Goal: Information Seeking & Learning: Learn about a topic

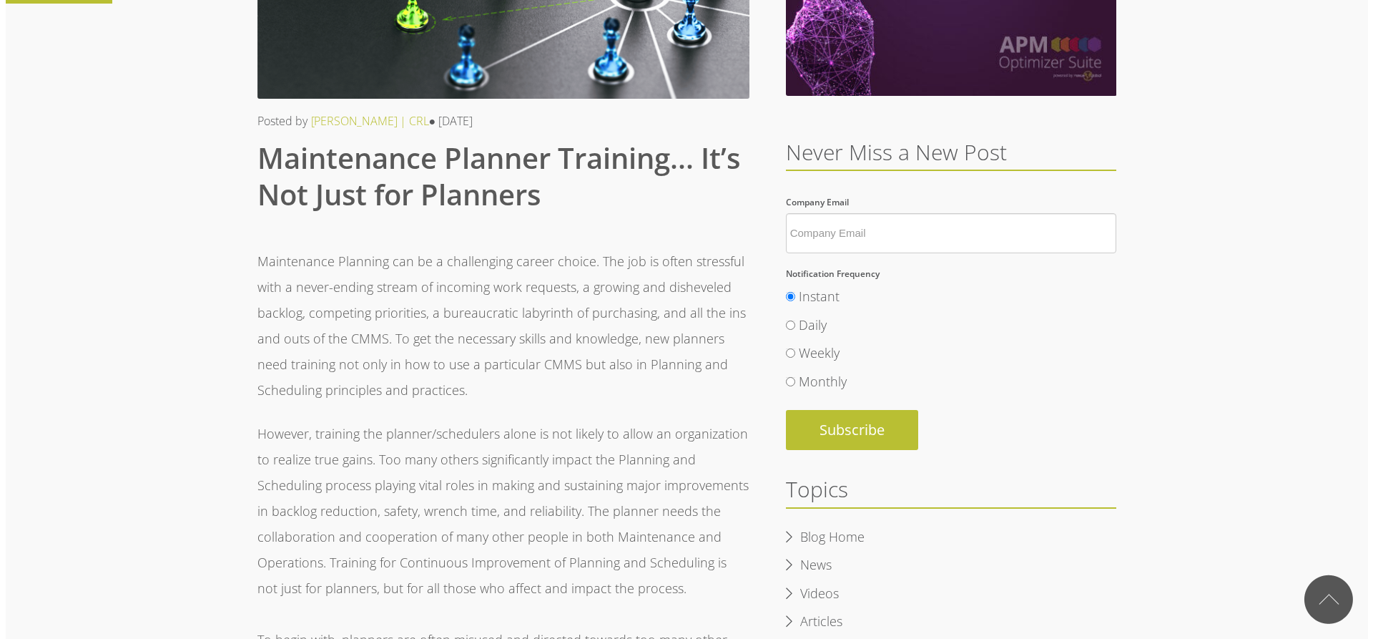
scroll to position [287, 0]
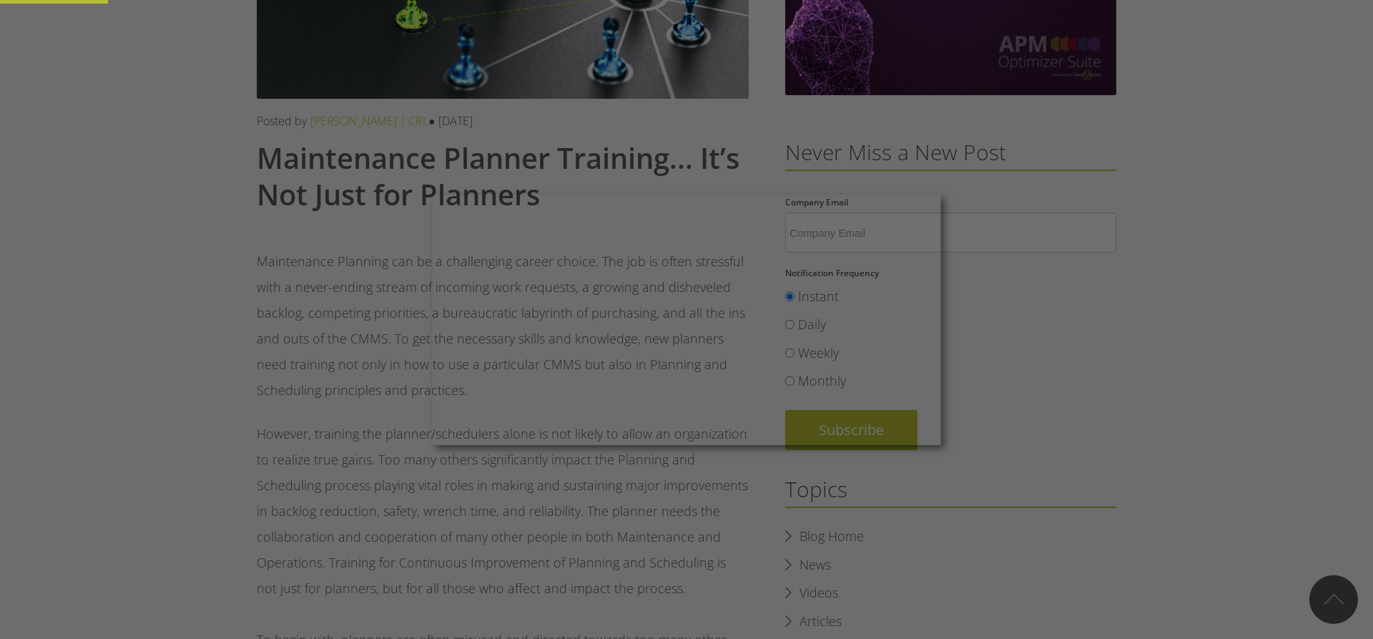
click at [1039, 391] on div at bounding box center [693, 322] width 1387 height 645
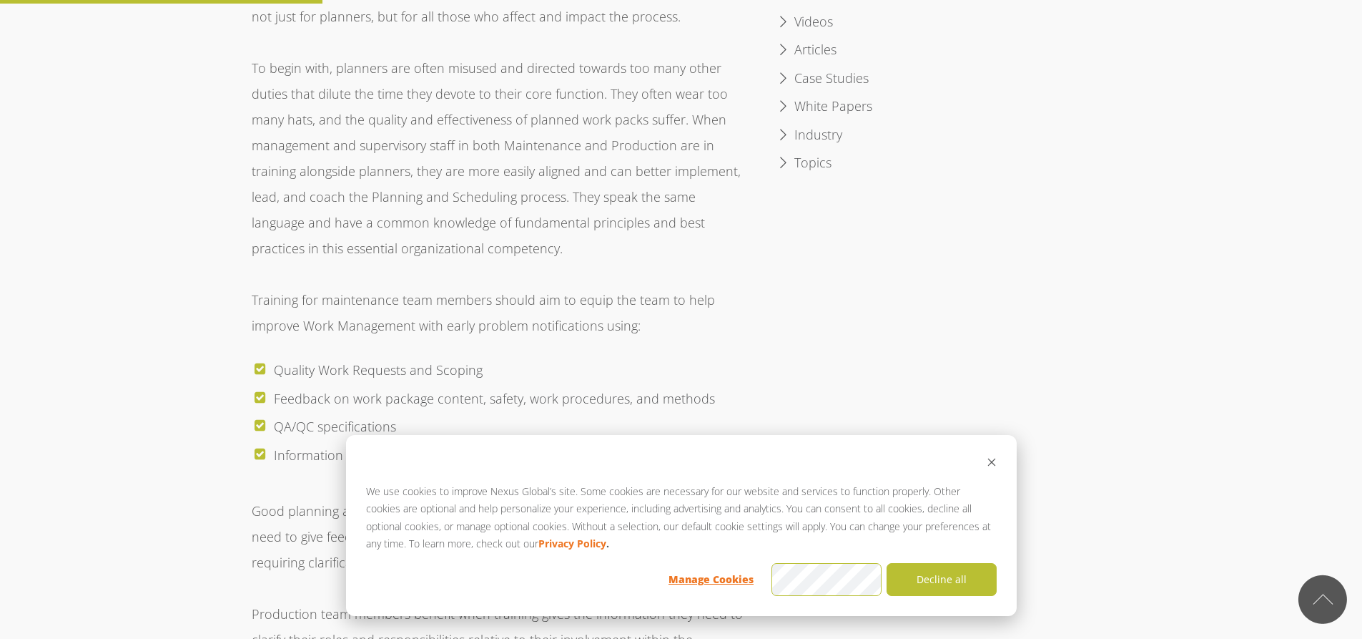
scroll to position [929, 0]
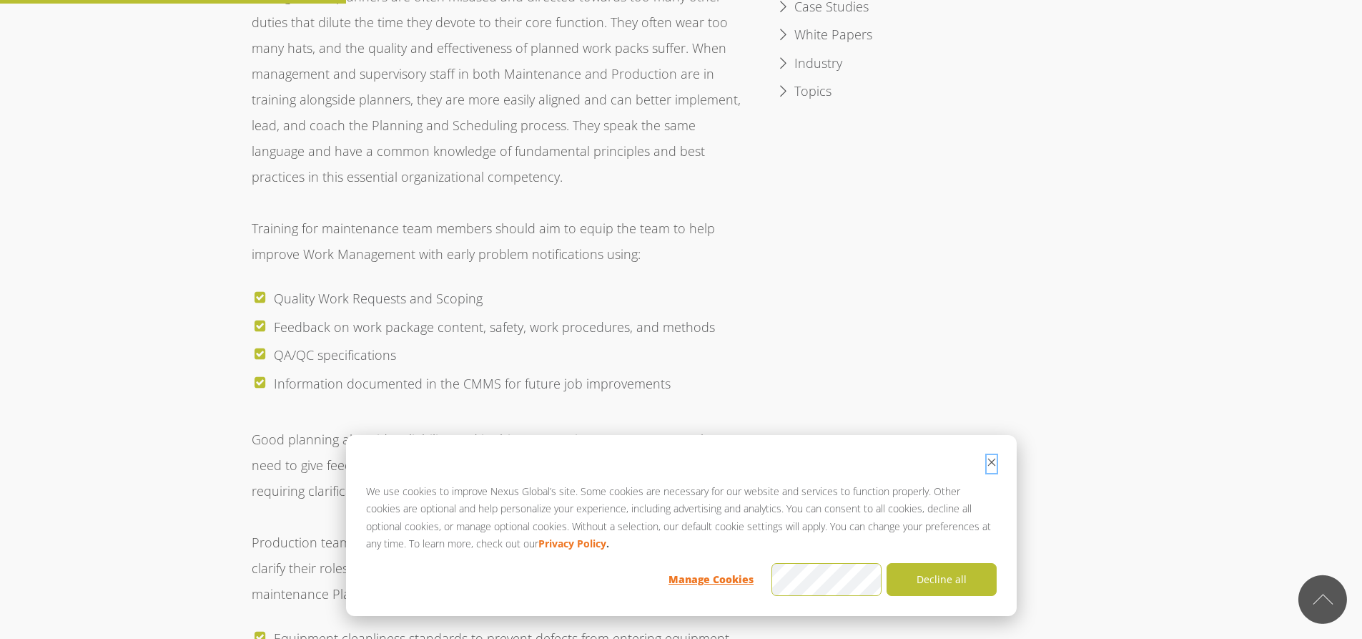
click at [989, 458] on icon "Dismiss cookie banner" at bounding box center [992, 462] width 10 height 10
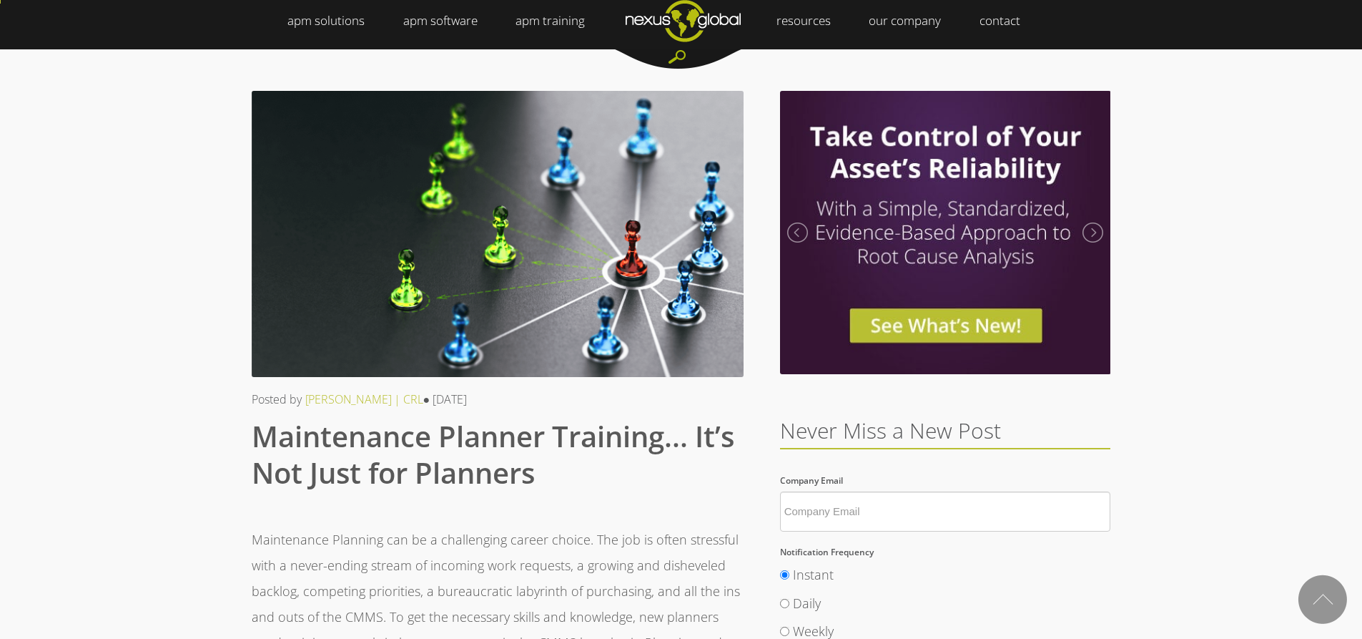
scroll to position [0, 0]
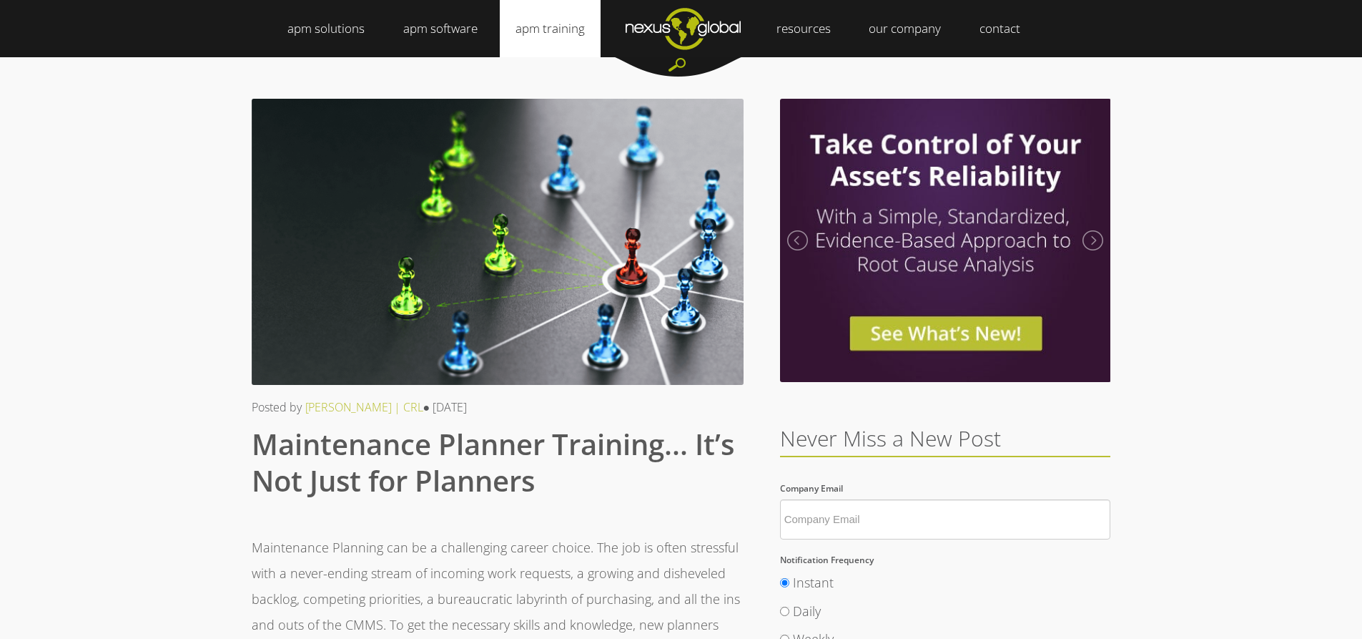
click at [548, 22] on link "apm training" at bounding box center [550, 28] width 101 height 57
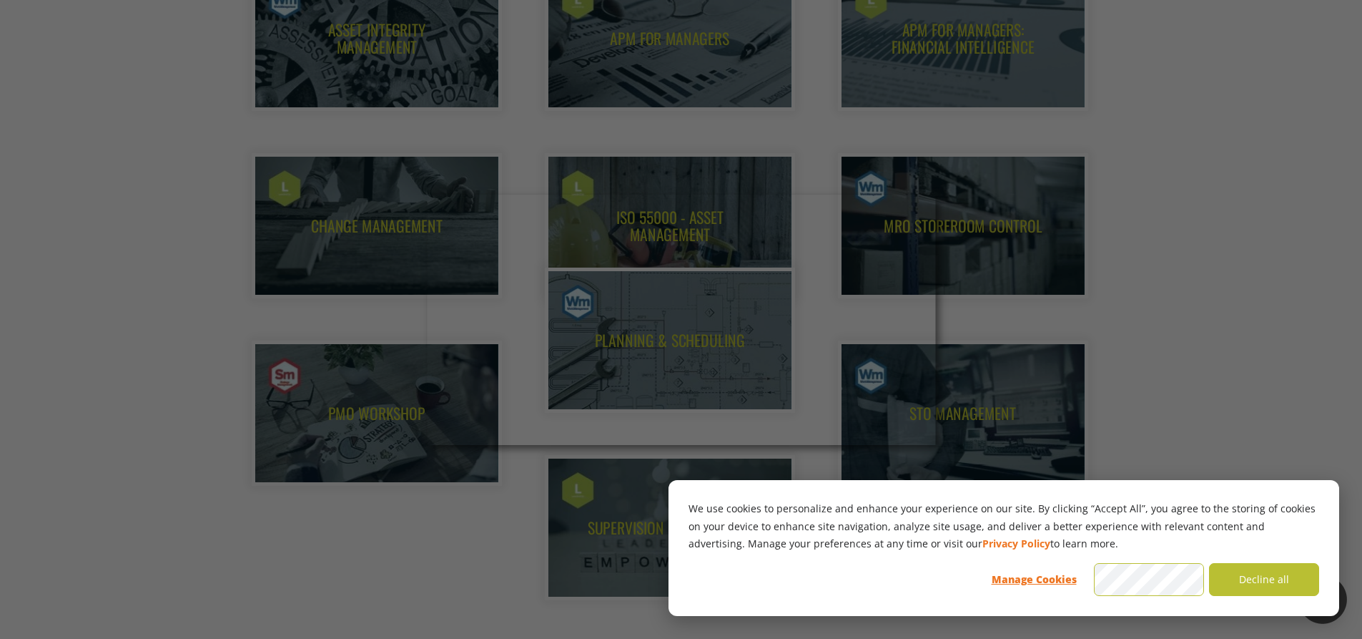
scroll to position [1144, 0]
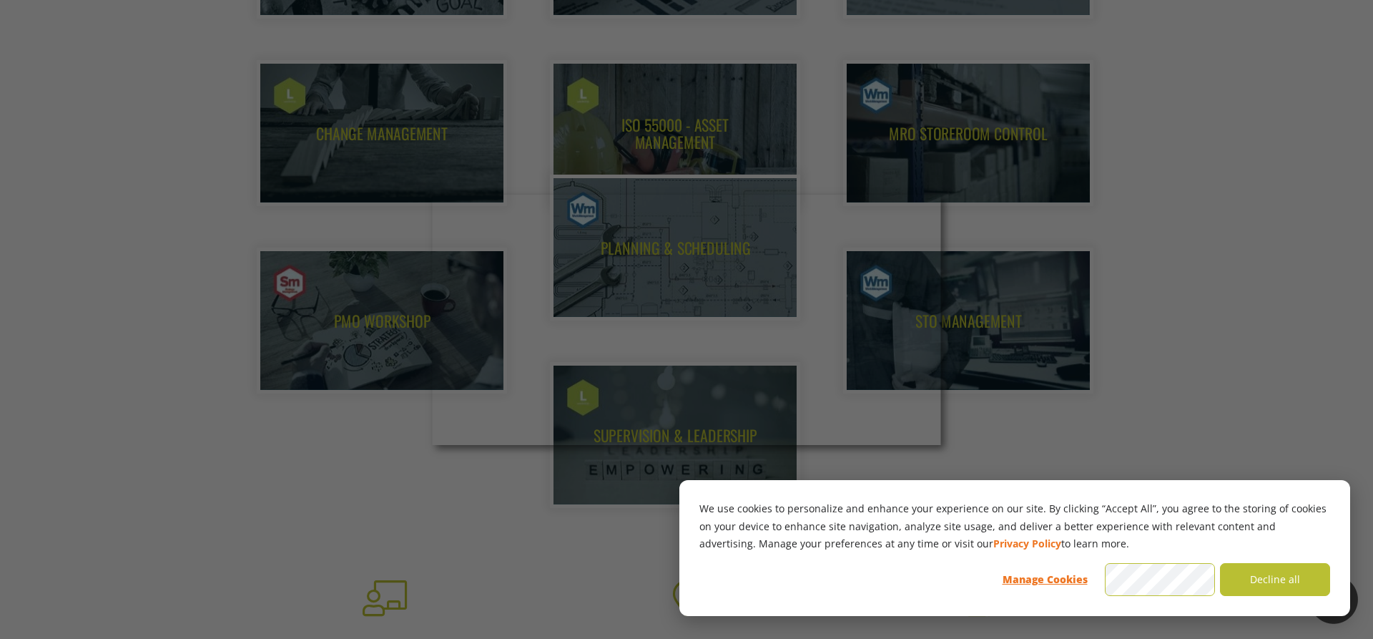
click at [1233, 330] on div at bounding box center [693, 322] width 1387 height 645
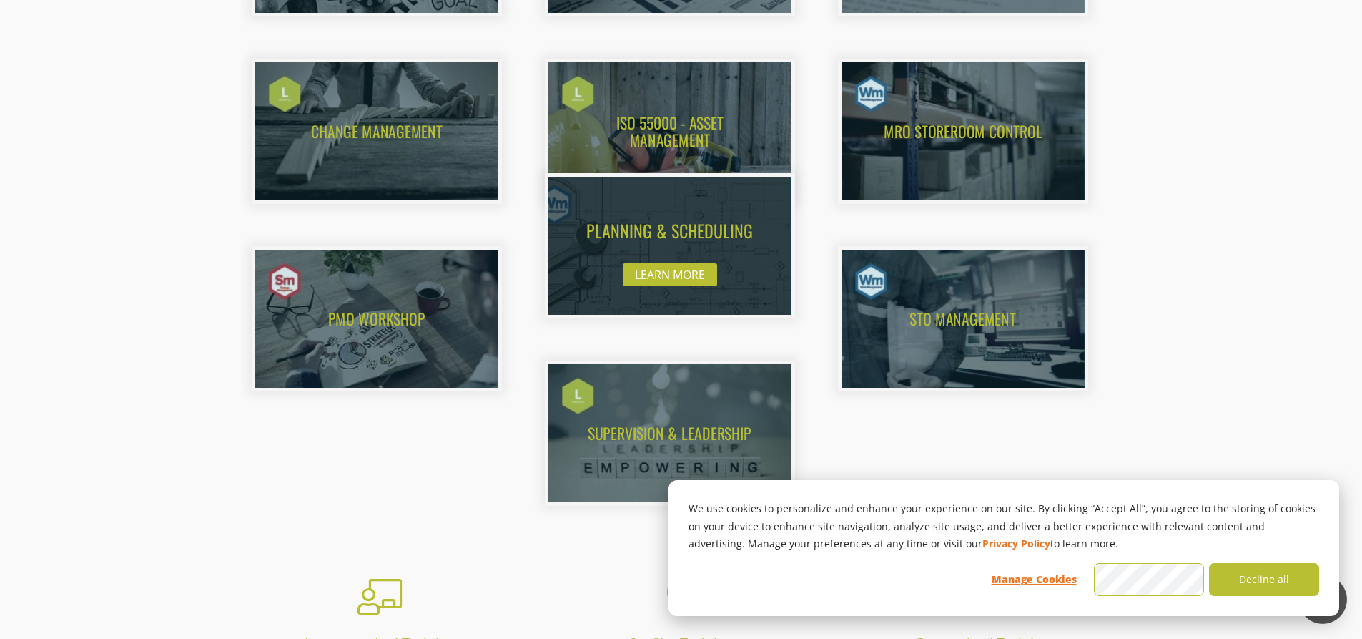
click at [657, 234] on img at bounding box center [655, 246] width 267 height 152
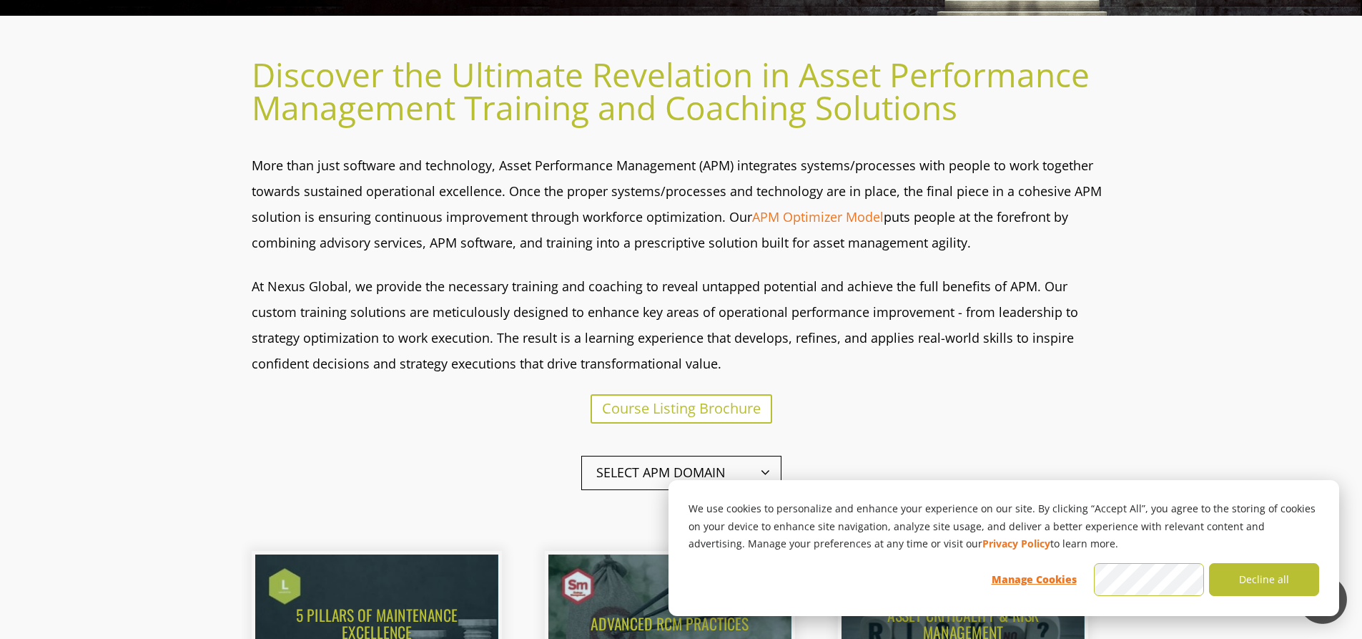
scroll to position [358, 0]
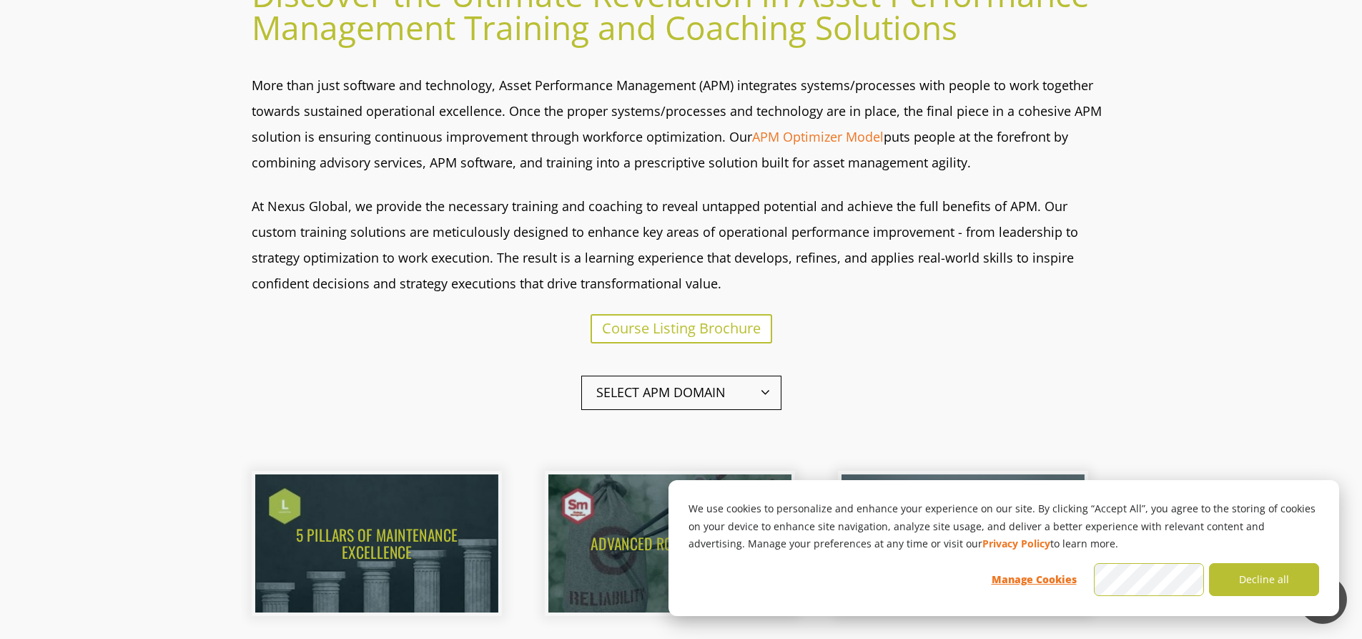
click at [762, 391] on span "Select APM Domain" at bounding box center [681, 392] width 200 height 34
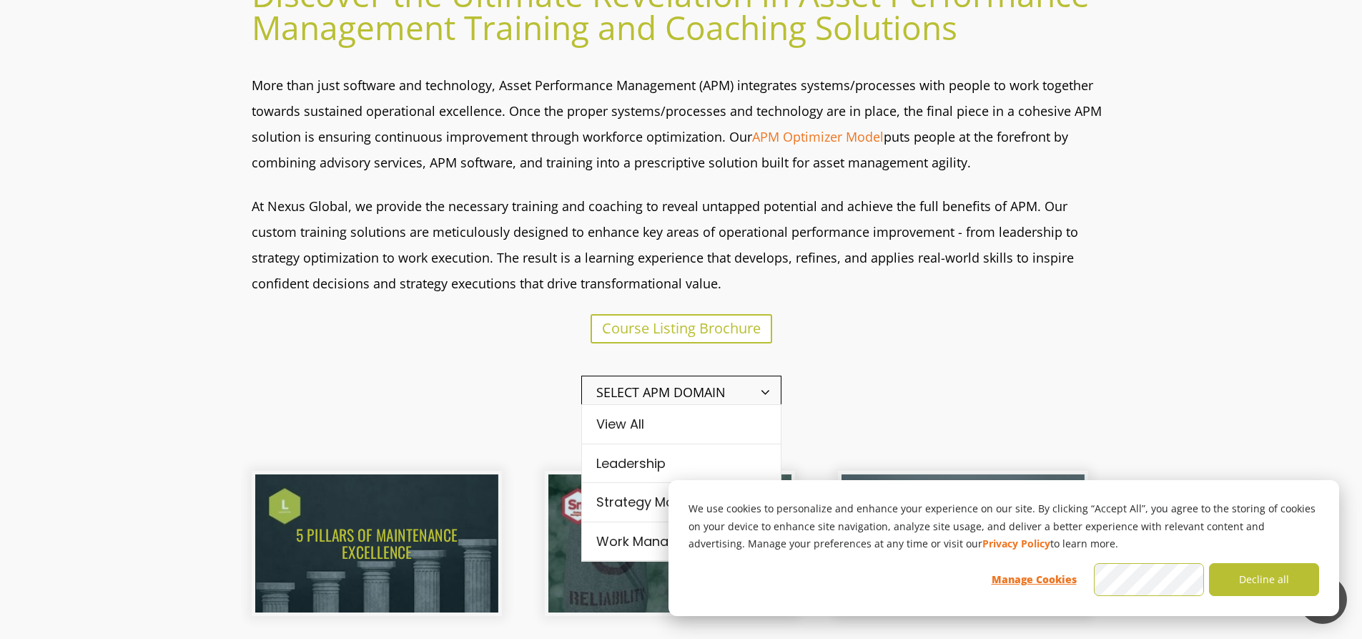
click at [762, 391] on span "Select APM Domain" at bounding box center [681, 392] width 200 height 34
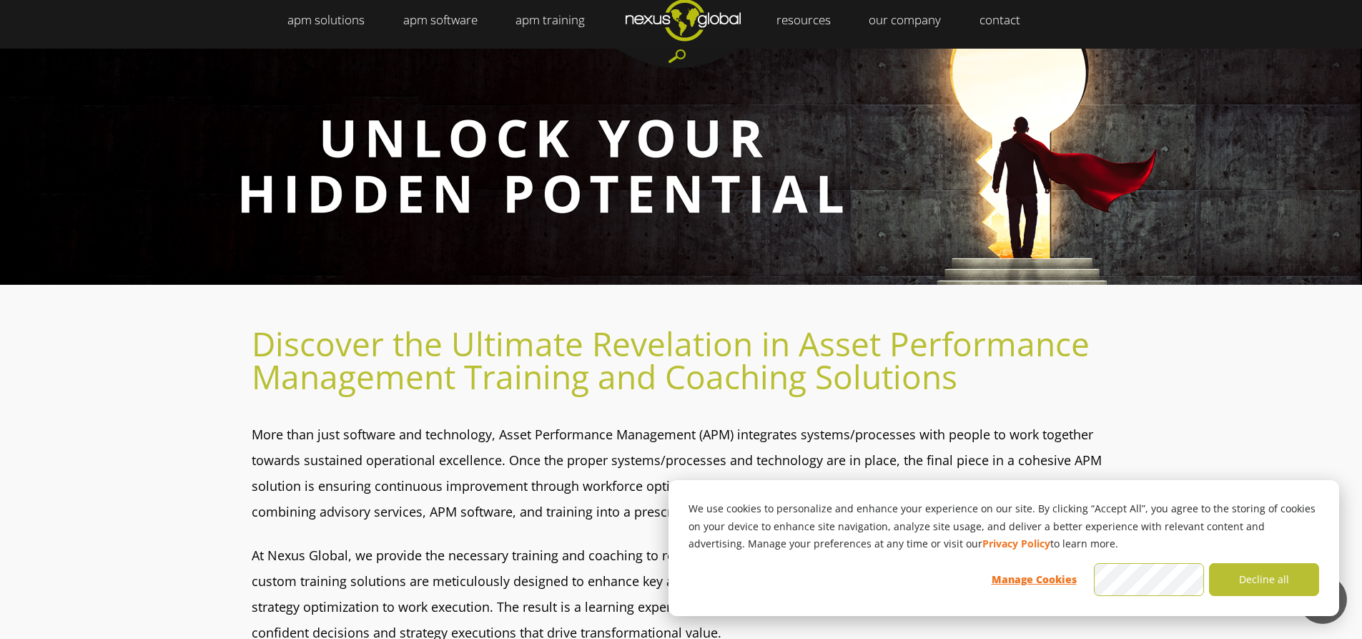
scroll to position [0, 0]
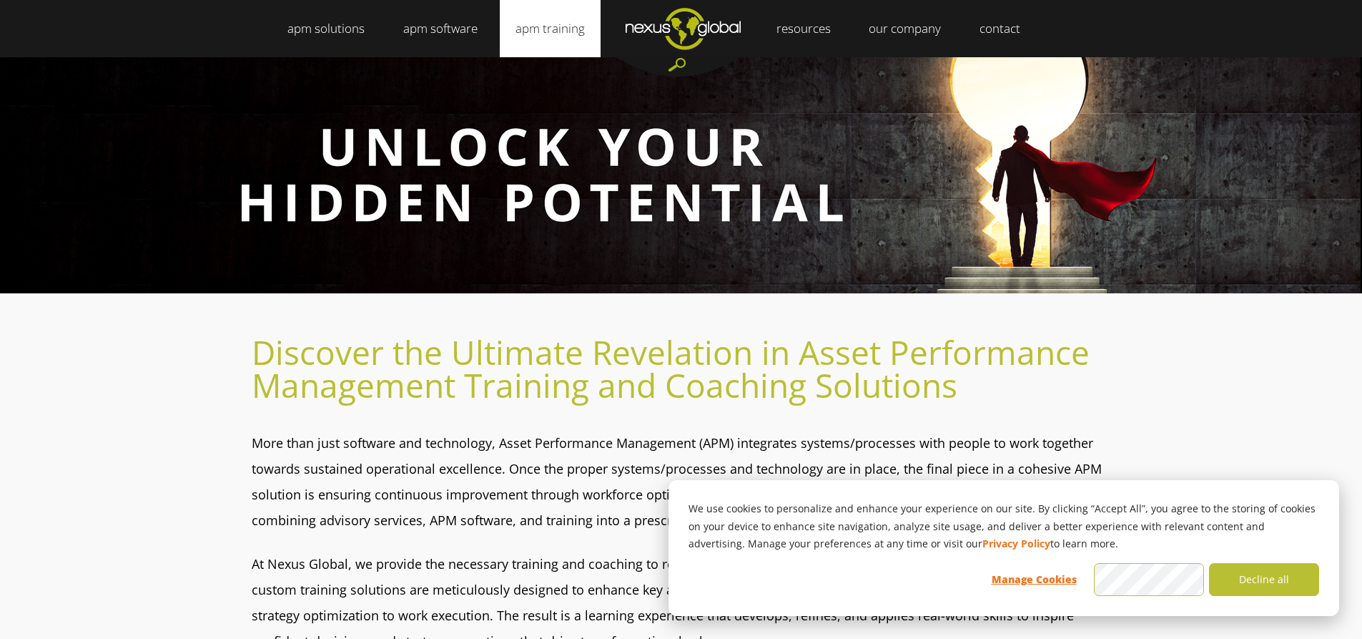
click at [548, 26] on link "apm training" at bounding box center [550, 28] width 101 height 57
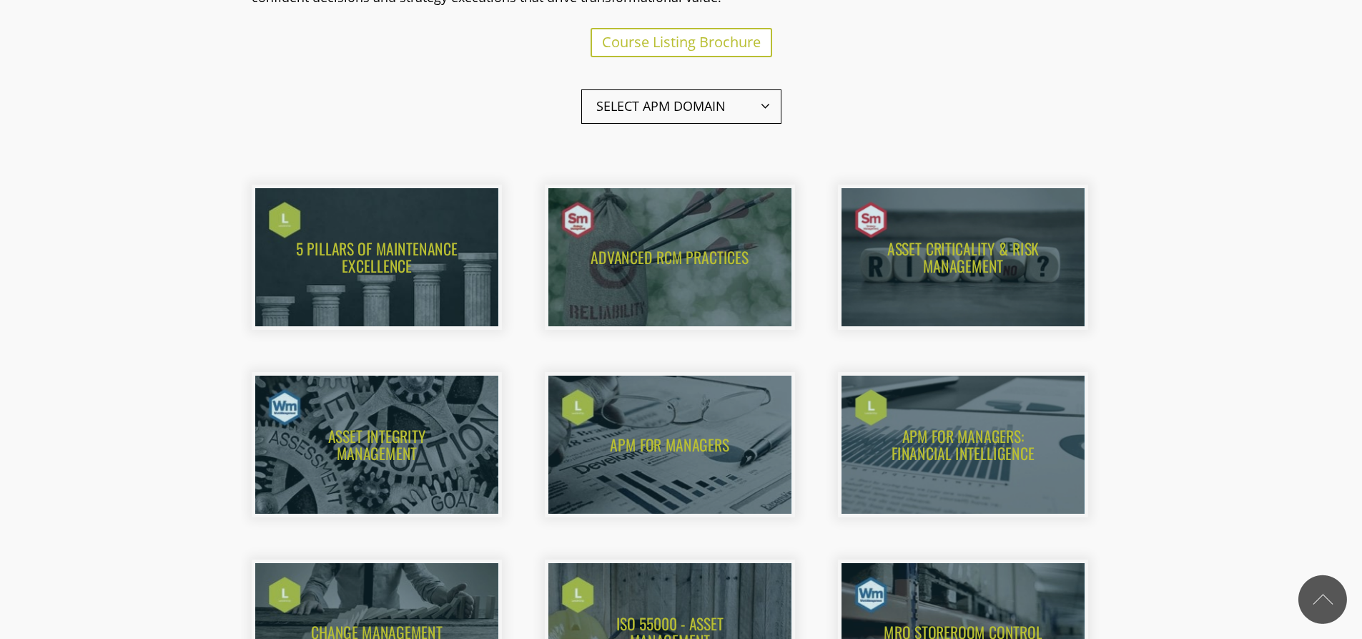
scroll to position [572, 0]
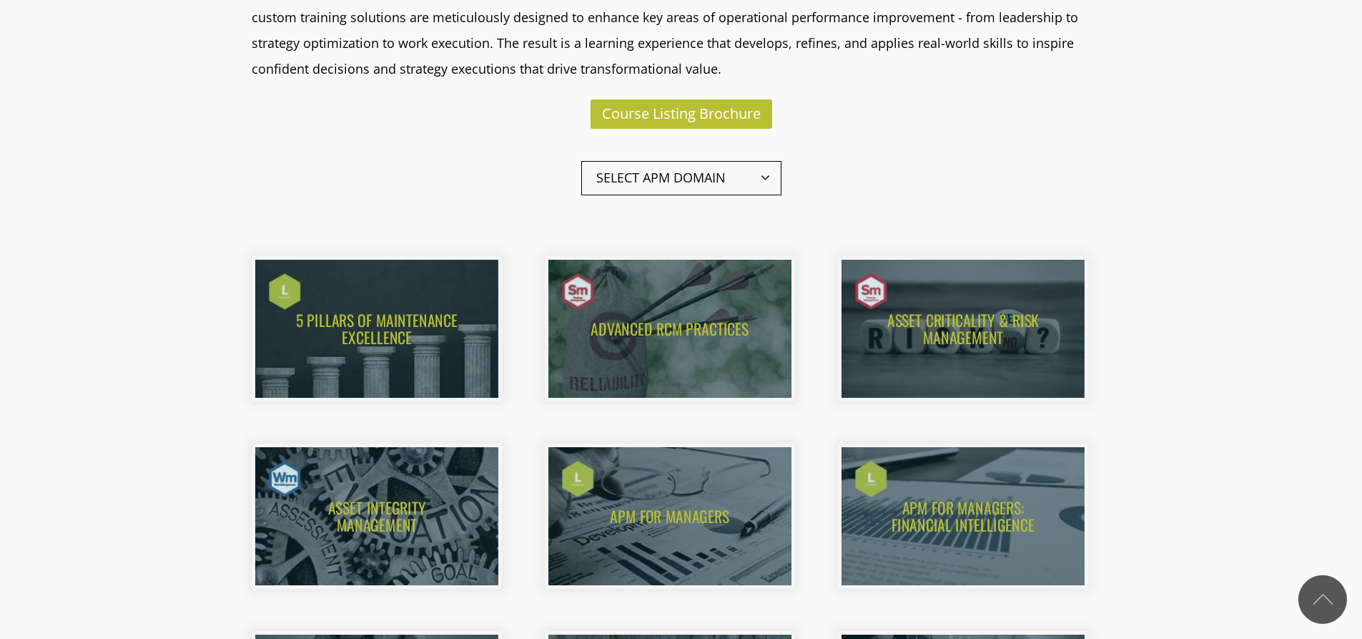
click at [692, 117] on span "Course Listing Brochure" at bounding box center [681, 113] width 159 height 19
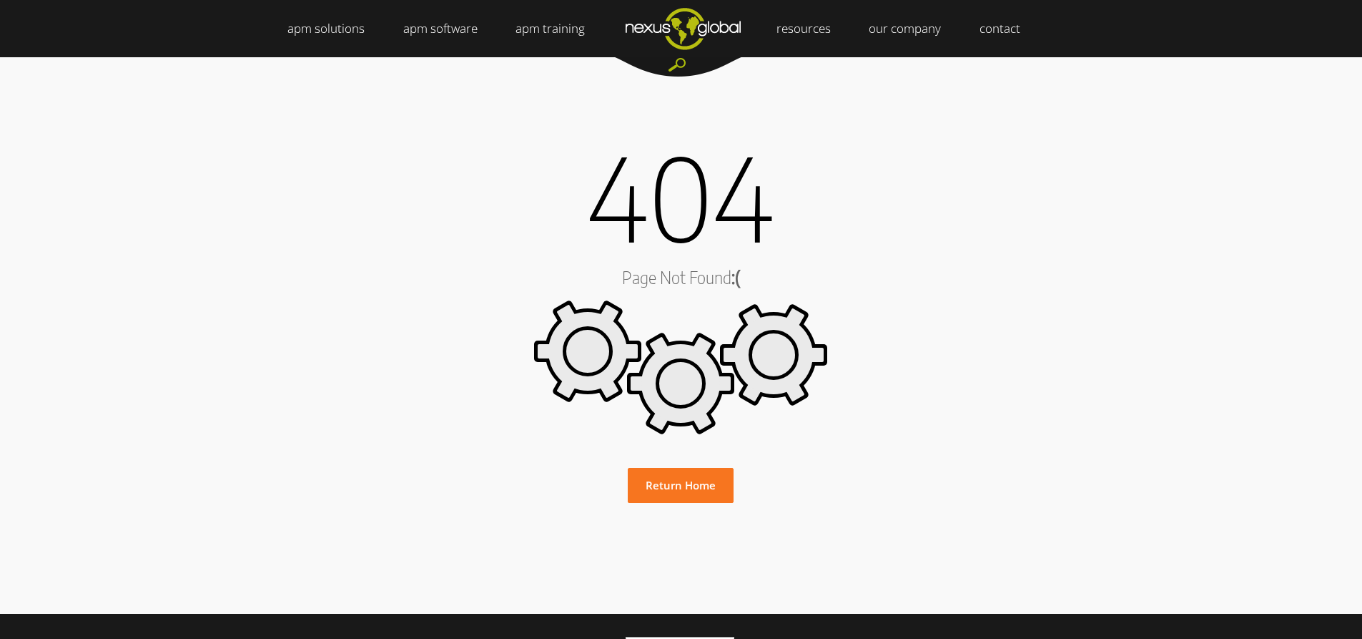
click at [679, 64] on div at bounding box center [678, 67] width 129 height 20
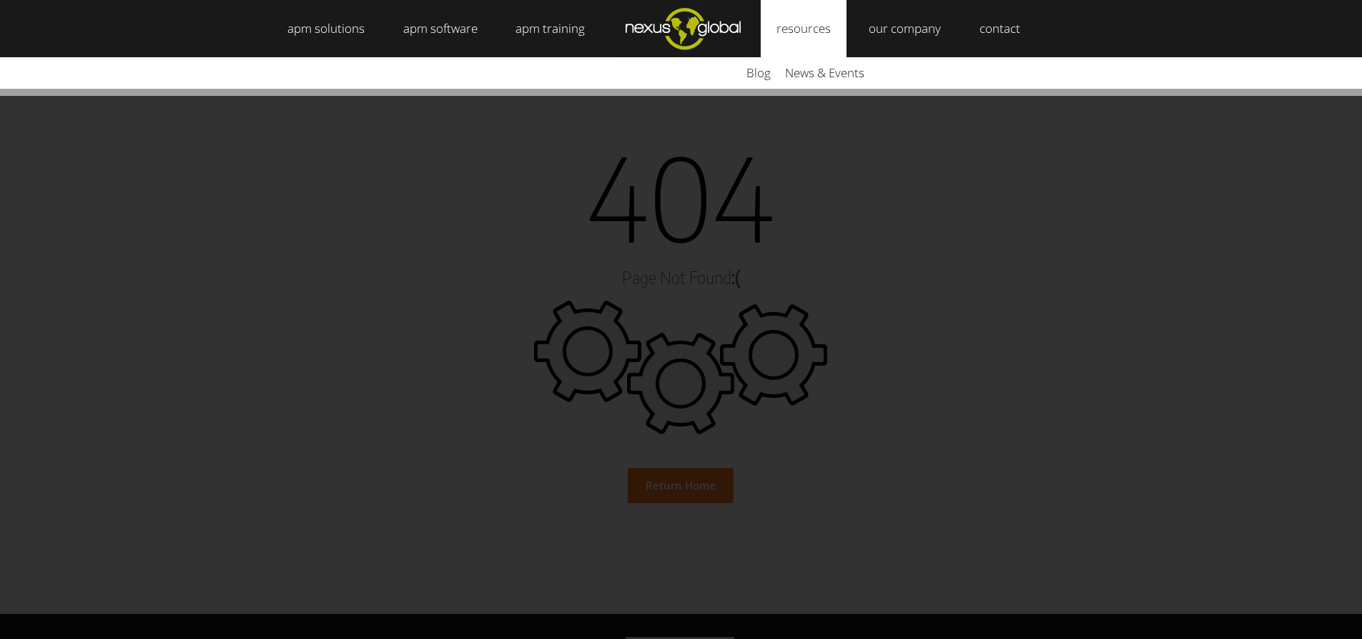
click at [800, 30] on link "resources" at bounding box center [804, 28] width 86 height 57
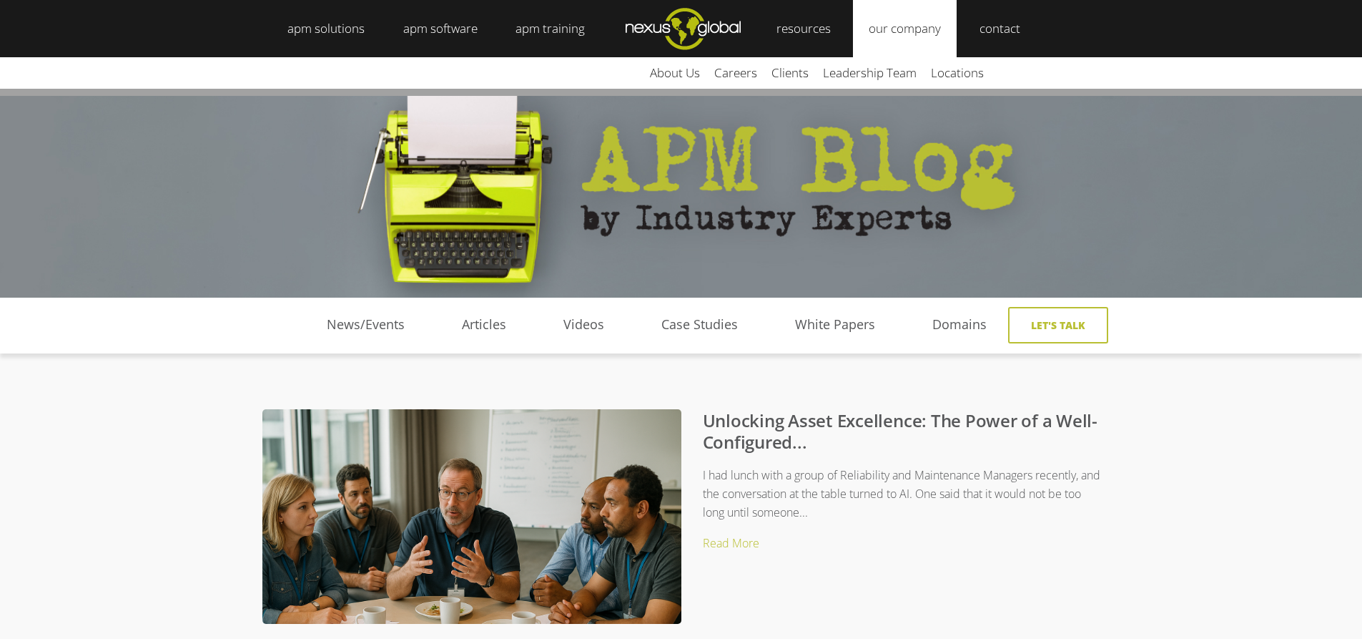
click at [894, 26] on link "our company" at bounding box center [905, 28] width 104 height 57
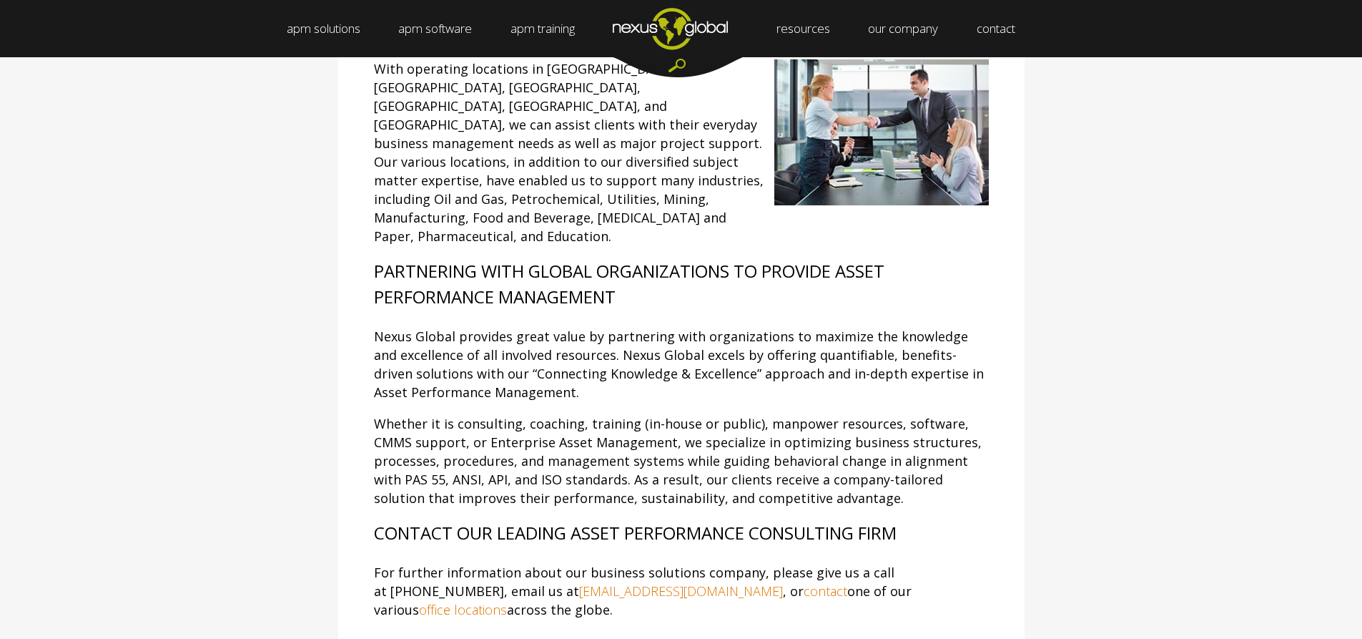
scroll to position [215, 0]
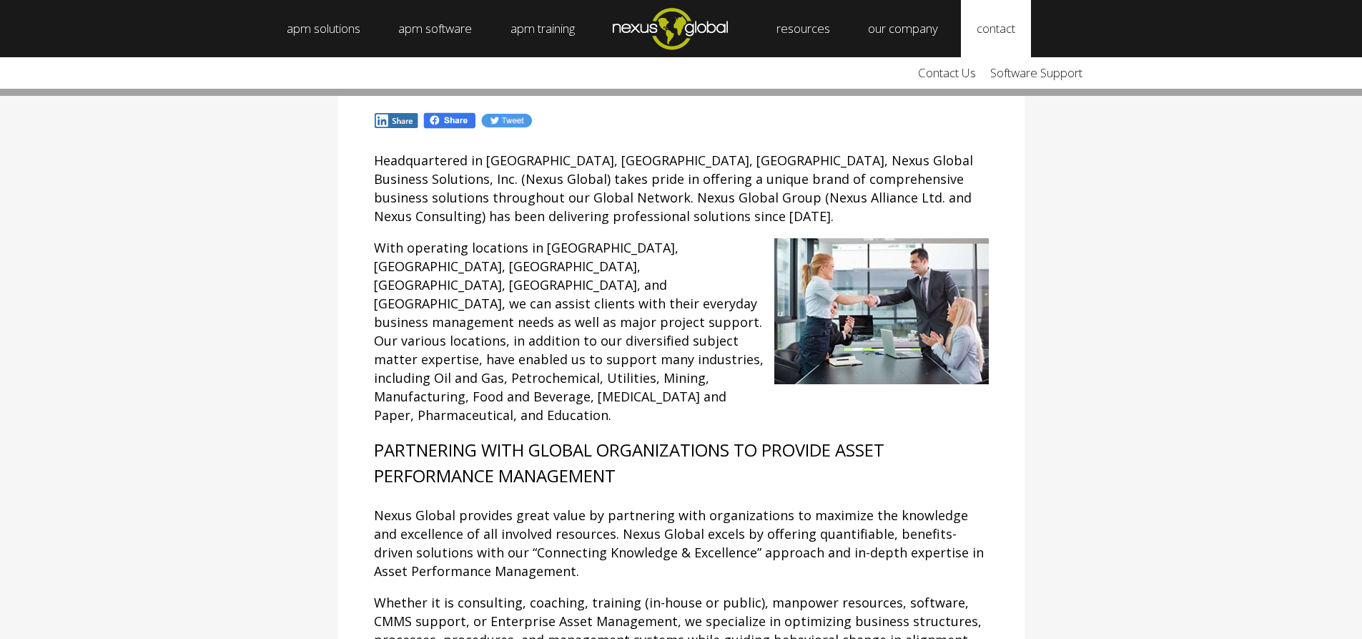
click at [1004, 28] on link "contact" at bounding box center [996, 28] width 70 height 57
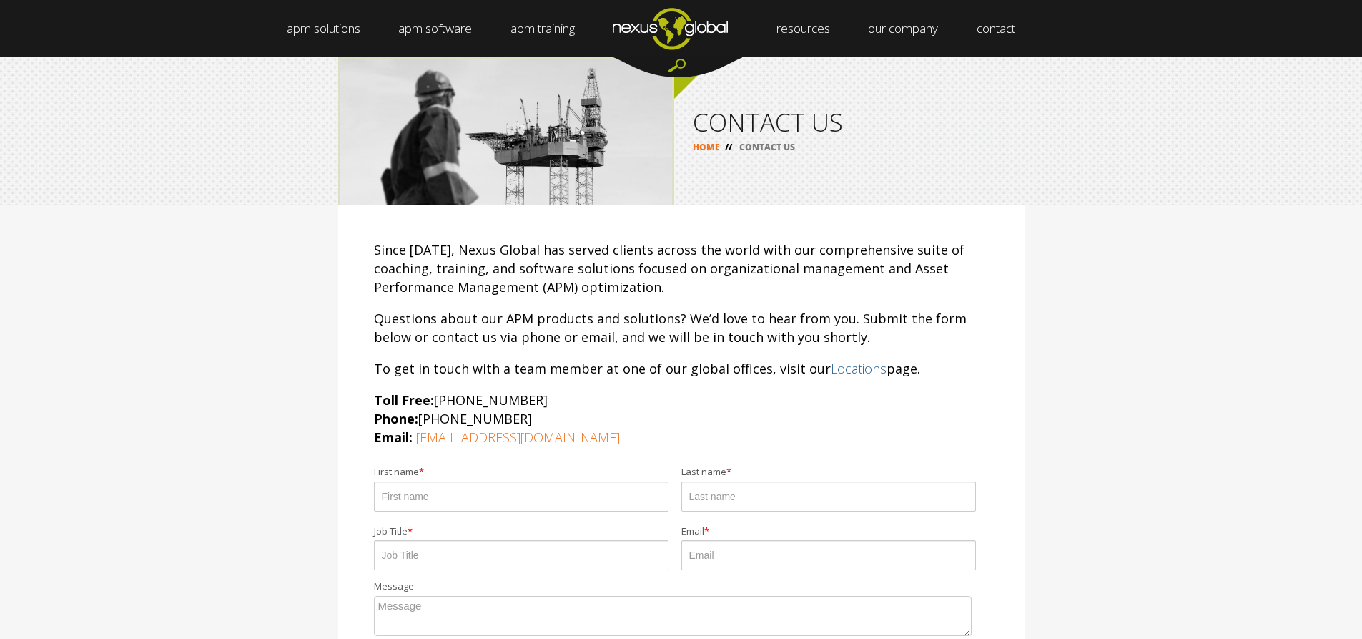
click at [841, 374] on link "Locations" at bounding box center [859, 368] width 56 height 17
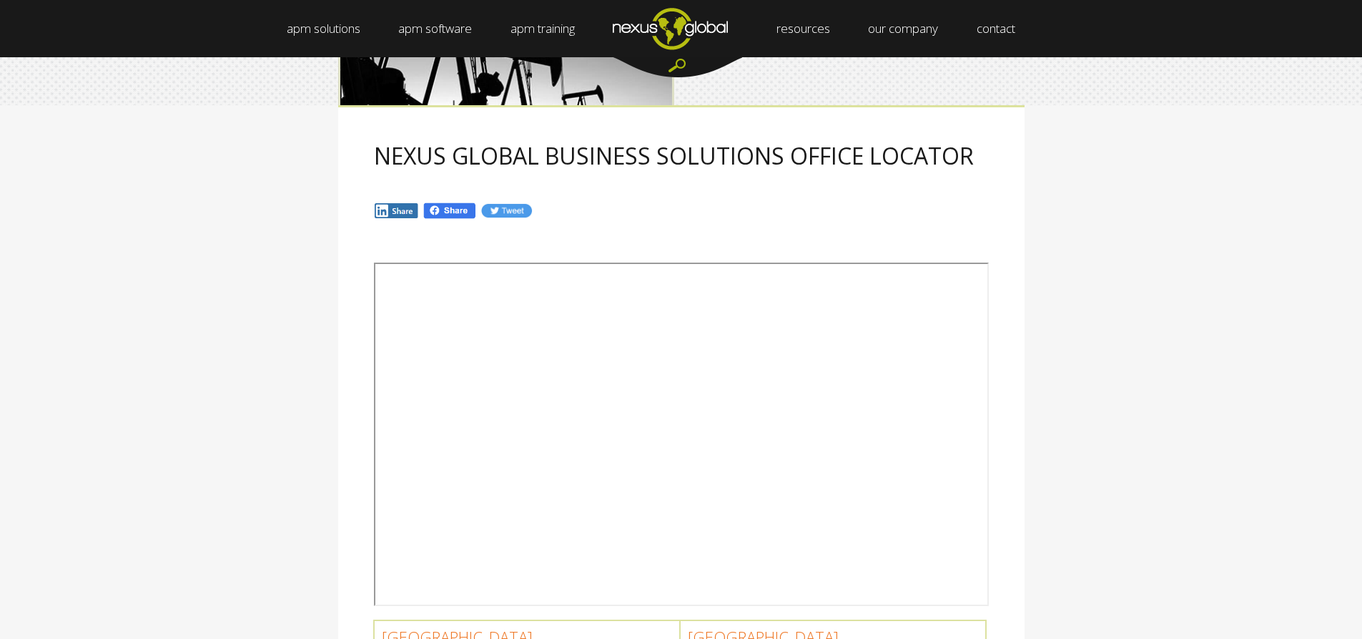
scroll to position [72, 0]
